Goal: Information Seeking & Learning: Learn about a topic

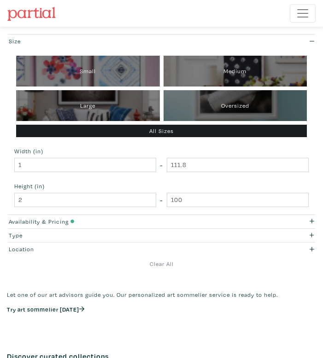
click at [315, 10] on nav "Featured Art Smalls Landscapes Abstracts New Contemporary The Minimalist Bold D…" at bounding box center [161, 13] width 323 height 27
click at [301, 13] on span "Toggle navigation" at bounding box center [302, 13] width 14 height 14
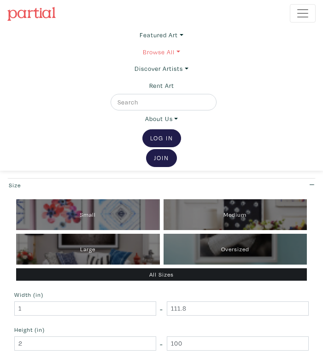
click at [177, 52] on link "Browse All" at bounding box center [161, 52] width 37 height 17
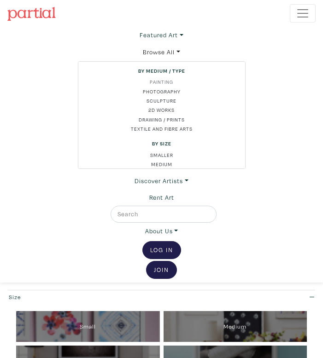
click at [165, 81] on link "Painting" at bounding box center [162, 81] width 152 height 7
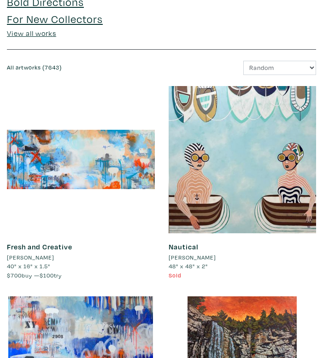
scroll to position [411, 0]
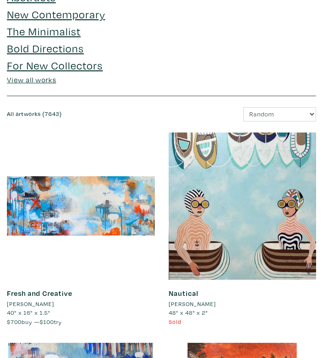
click at [32, 84] on link "View all works" at bounding box center [31, 79] width 49 height 9
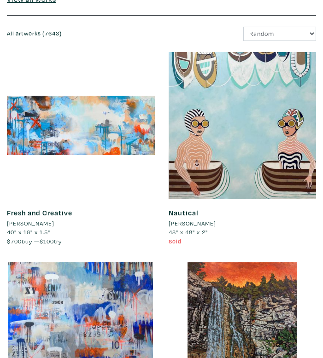
scroll to position [544, 0]
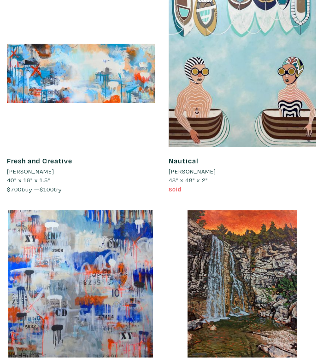
click at [184, 172] on li "[PERSON_NAME]" at bounding box center [191, 171] width 47 height 9
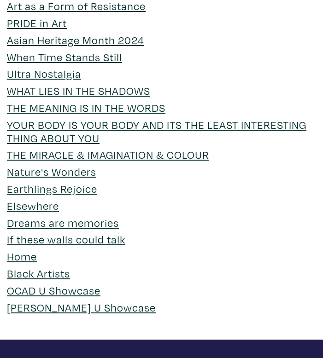
scroll to position [3226, 0]
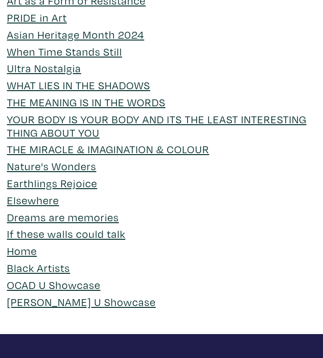
click at [56, 266] on link "Black Artists" at bounding box center [38, 267] width 63 height 14
click at [49, 285] on link "OCAD U Showcase" at bounding box center [53, 285] width 93 height 14
click at [53, 302] on link "[PERSON_NAME] U Showcase" at bounding box center [81, 302] width 149 height 14
click at [40, 268] on link "Black Artists" at bounding box center [38, 267] width 63 height 14
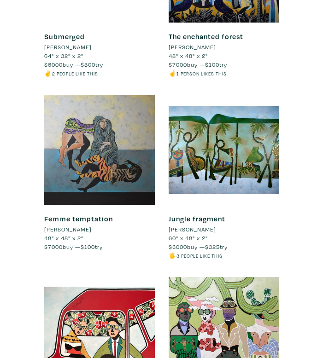
scroll to position [5509, 0]
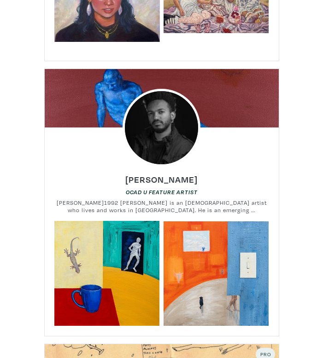
scroll to position [592, 0]
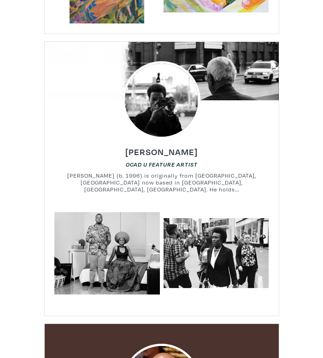
scroll to position [9053, 0]
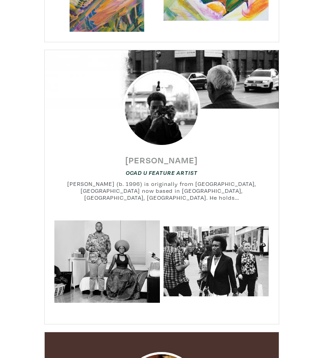
click at [151, 155] on h6 "[PERSON_NAME]" at bounding box center [161, 160] width 72 height 11
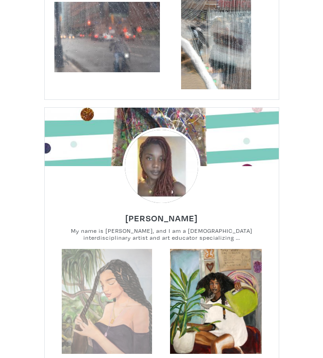
scroll to position [8194, 0]
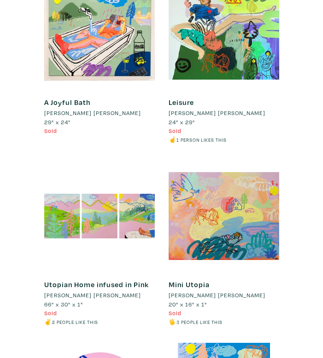
scroll to position [1716, 0]
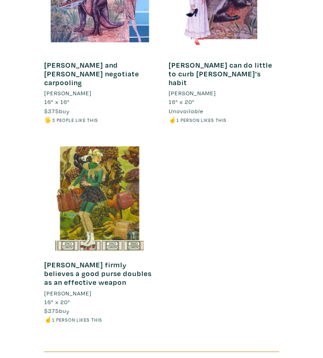
scroll to position [708, 0]
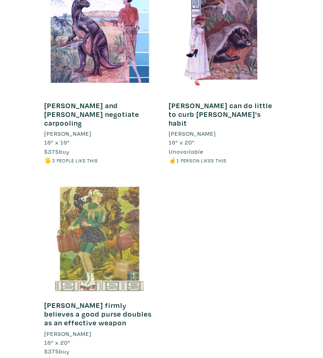
click at [121, 198] on div at bounding box center [99, 236] width 110 height 110
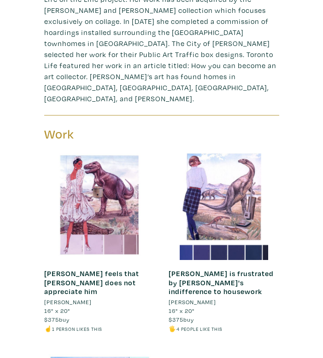
scroll to position [0, 0]
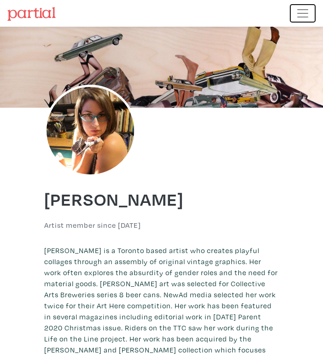
click at [303, 14] on span "Toggle navigation" at bounding box center [302, 13] width 14 height 14
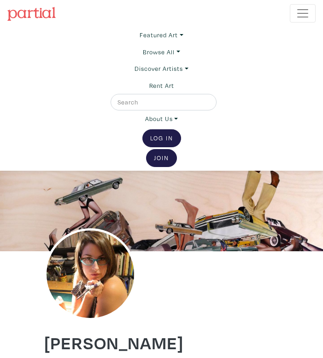
click at [177, 94] on div at bounding box center [163, 102] width 106 height 17
click at [171, 102] on input "text" at bounding box center [162, 102] width 92 height 10
type input "collage"
click at [210, 104] on button "submit" at bounding box center [210, 104] width 0 height 0
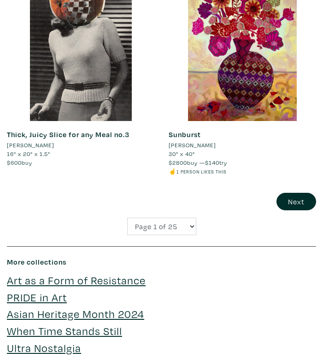
scroll to position [3015, 0]
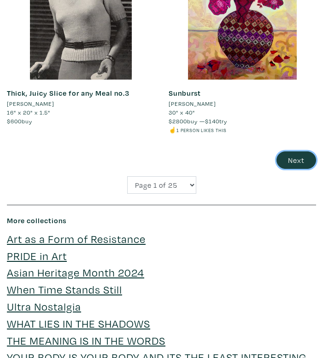
click at [297, 165] on button "Next" at bounding box center [296, 159] width 40 height 17
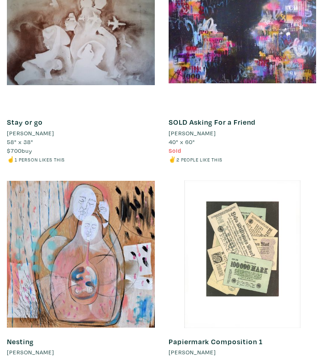
scroll to position [2880, 0]
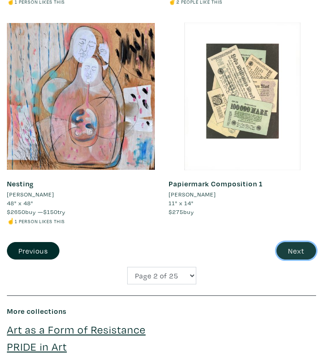
click at [293, 255] on button "Next" at bounding box center [296, 250] width 40 height 17
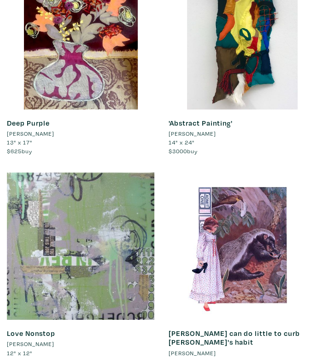
scroll to position [2890, 0]
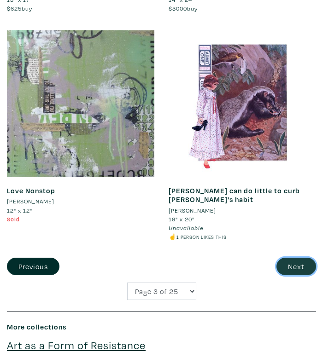
click at [297, 258] on button "Next" at bounding box center [296, 266] width 40 height 17
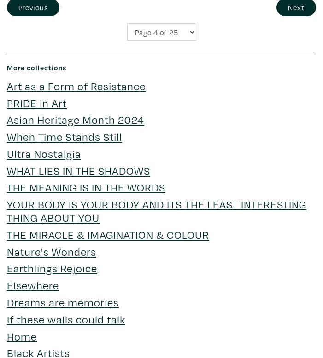
scroll to position [3044, 0]
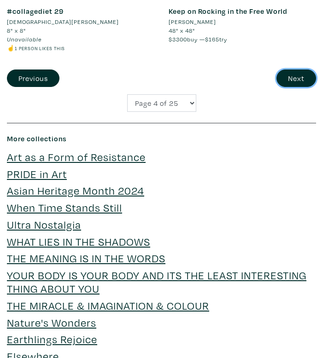
click at [298, 72] on button "Next" at bounding box center [296, 77] width 40 height 17
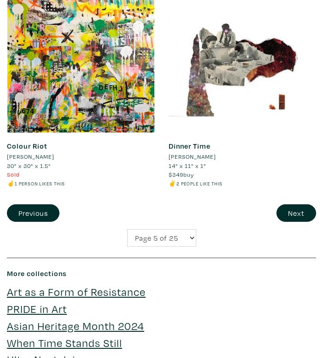
scroll to position [2855, 0]
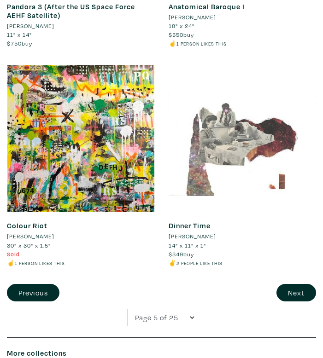
click at [226, 157] on div at bounding box center [242, 139] width 148 height 148
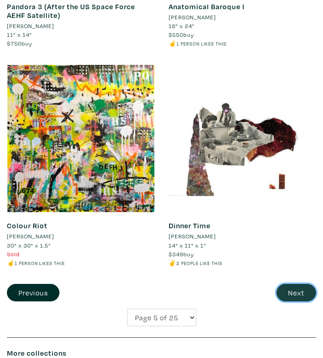
click at [292, 294] on button "Next" at bounding box center [296, 292] width 40 height 17
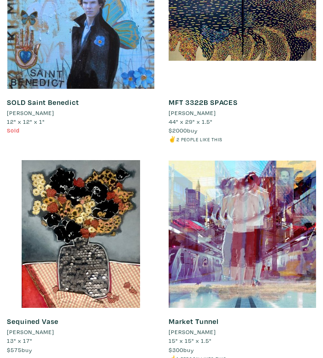
scroll to position [2912, 0]
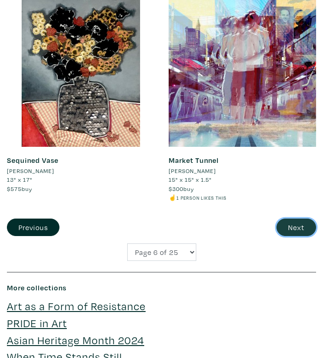
click at [285, 226] on button "Next" at bounding box center [296, 227] width 40 height 17
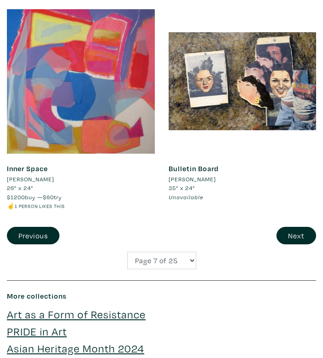
scroll to position [2970, 0]
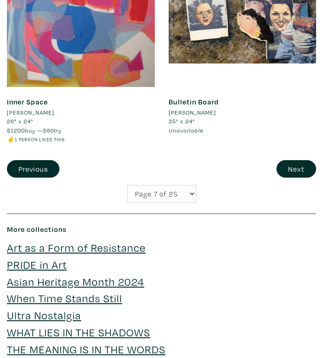
click at [289, 157] on div "Bulletin Board Charlotte Healey 35" x 24" Unavailable #oil #expressionism #coll…" at bounding box center [243, 50] width 162 height 219
click at [285, 168] on button "Next" at bounding box center [296, 168] width 40 height 17
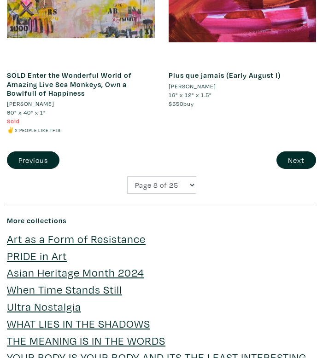
scroll to position [2977, 0]
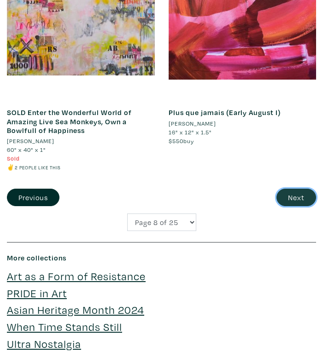
click at [298, 193] on button "Next" at bounding box center [296, 197] width 40 height 17
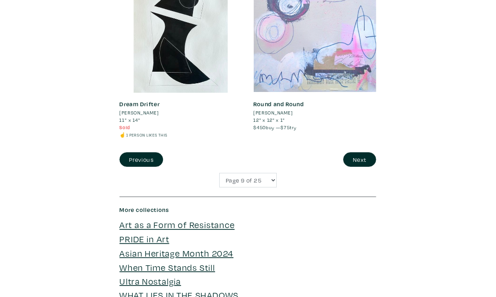
scroll to position [2131, 0]
